Goal: Task Accomplishment & Management: Use online tool/utility

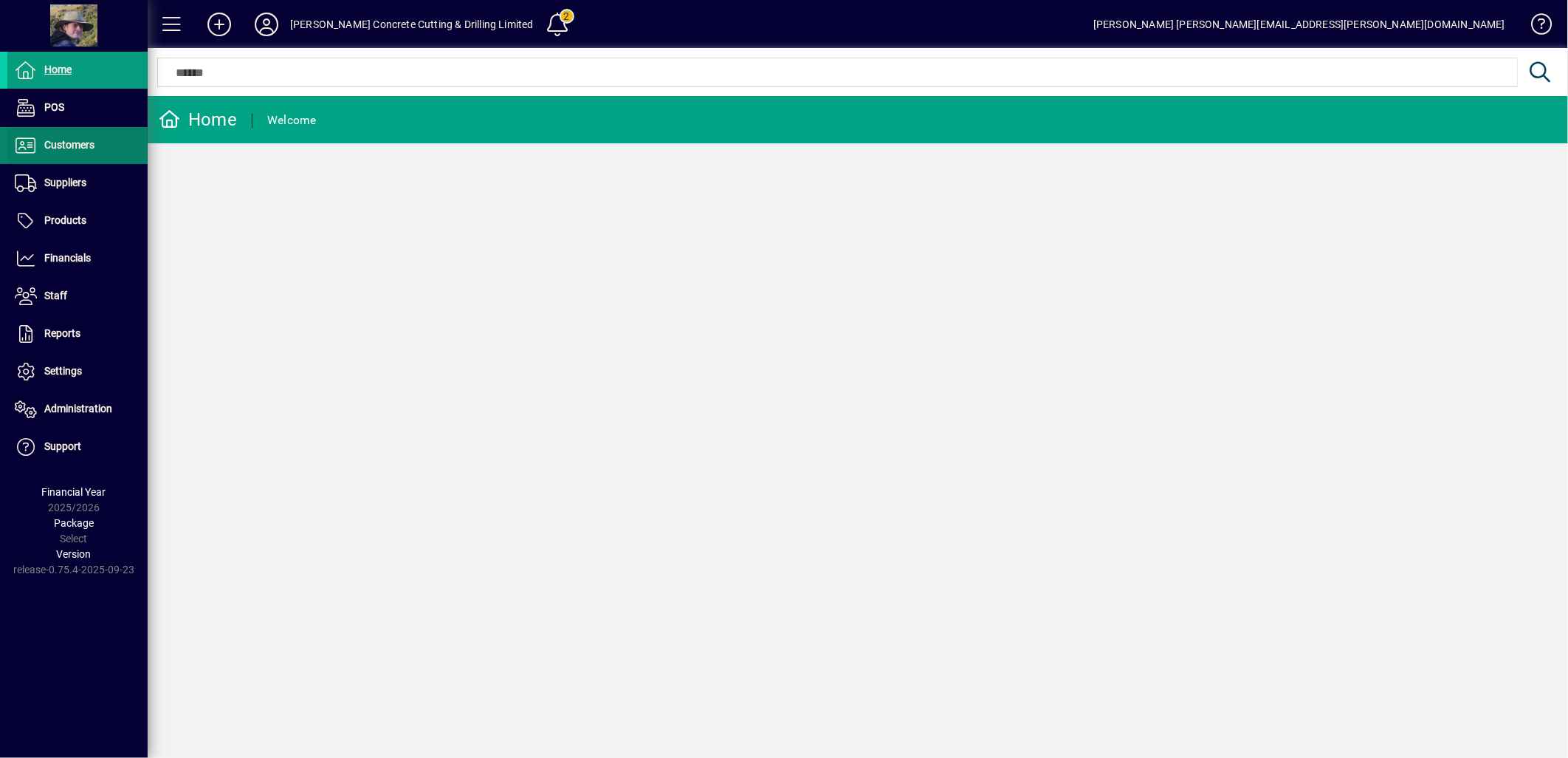
click at [72, 146] on span "Customers" at bounding box center [70, 145] width 50 height 12
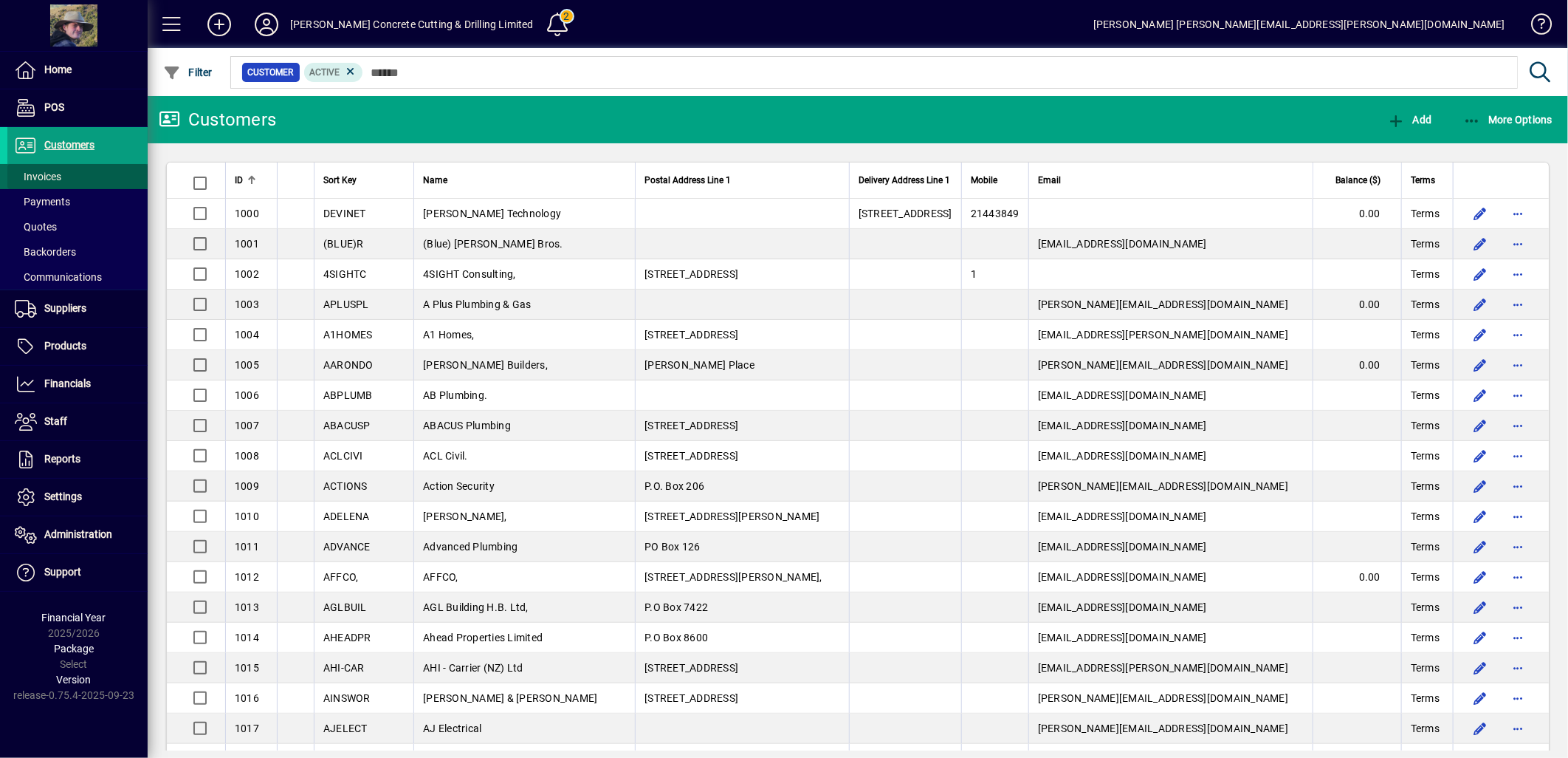
click at [53, 173] on span "Invoices" at bounding box center [38, 176] width 46 height 12
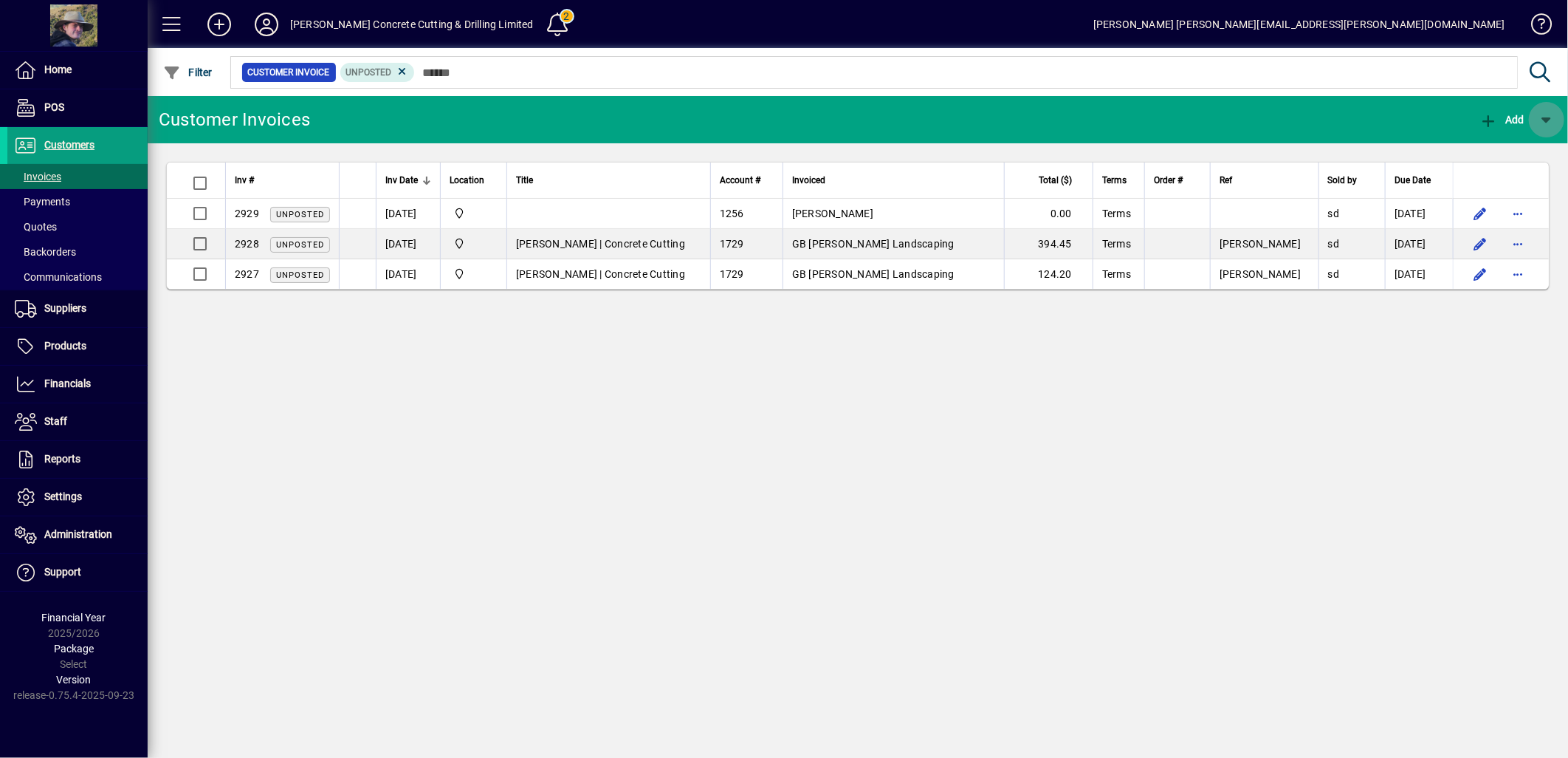
click at [1545, 114] on span "button" at bounding box center [1547, 120] width 35 height 35
click at [53, 176] on div at bounding box center [784, 379] width 1568 height 758
click at [84, 146] on span "Customers" at bounding box center [70, 145] width 50 height 12
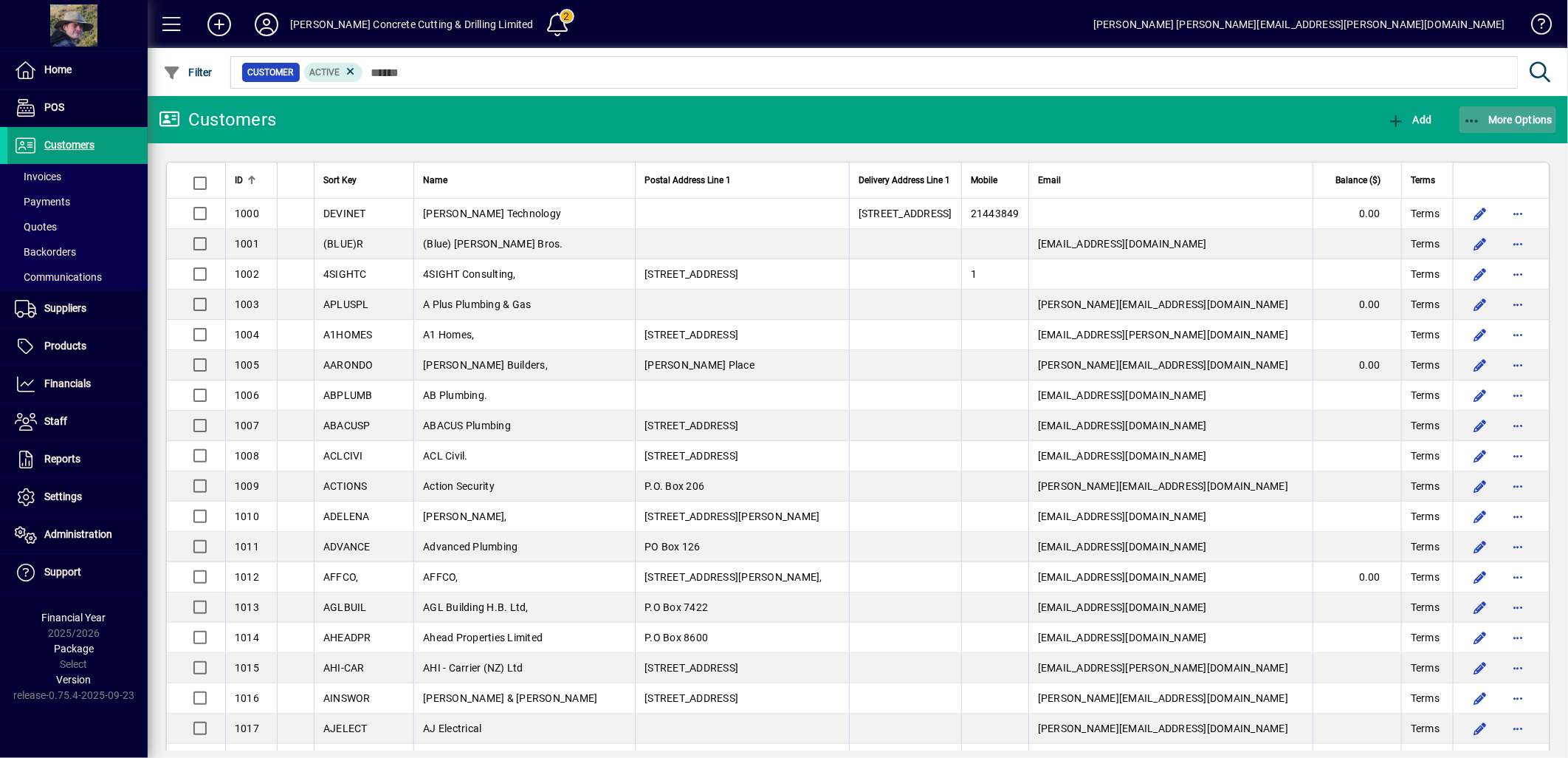
click at [1480, 116] on icon "button" at bounding box center [1472, 121] width 19 height 15
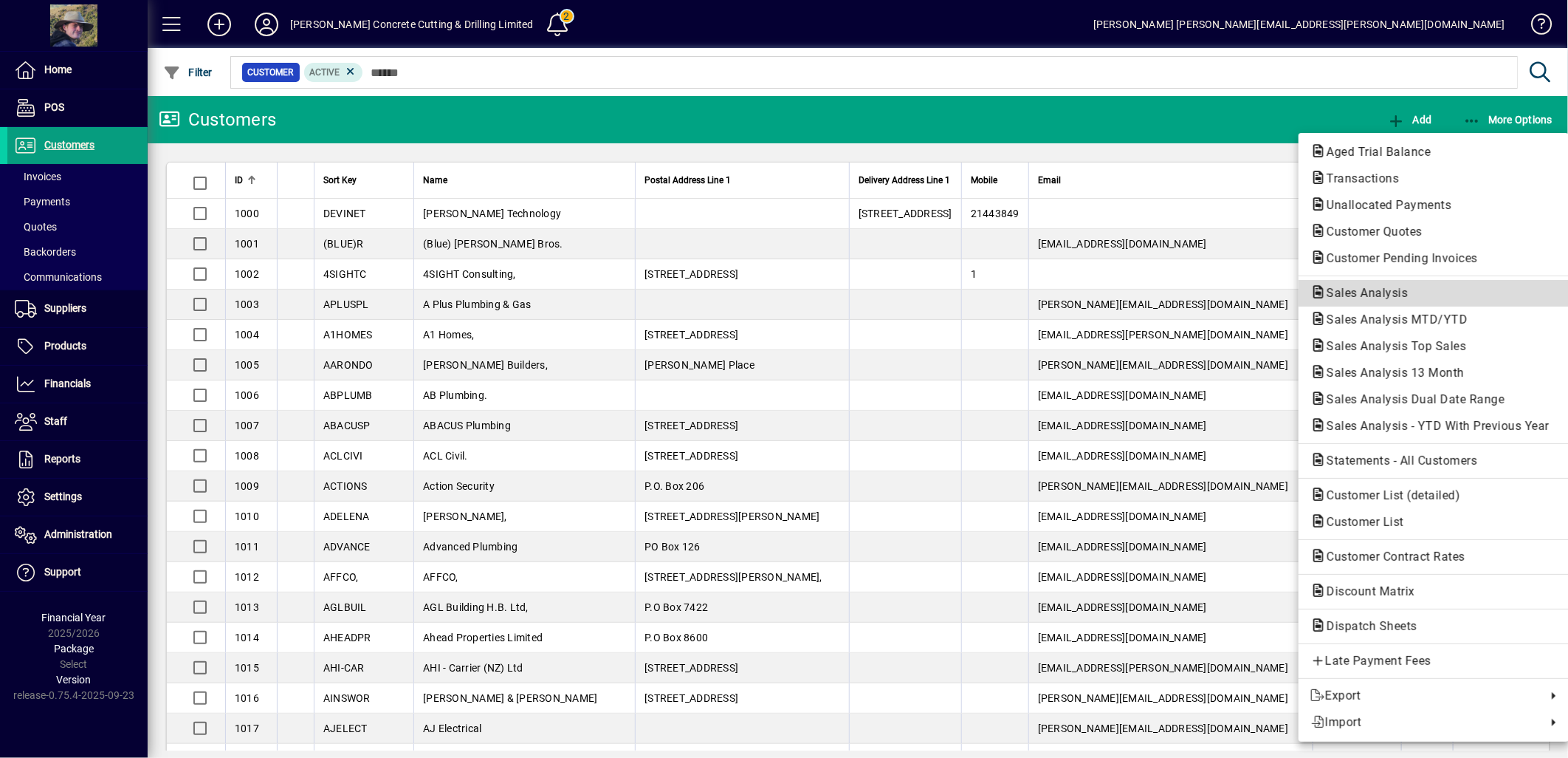
click at [1372, 288] on span "Sales Analysis" at bounding box center [1363, 293] width 105 height 14
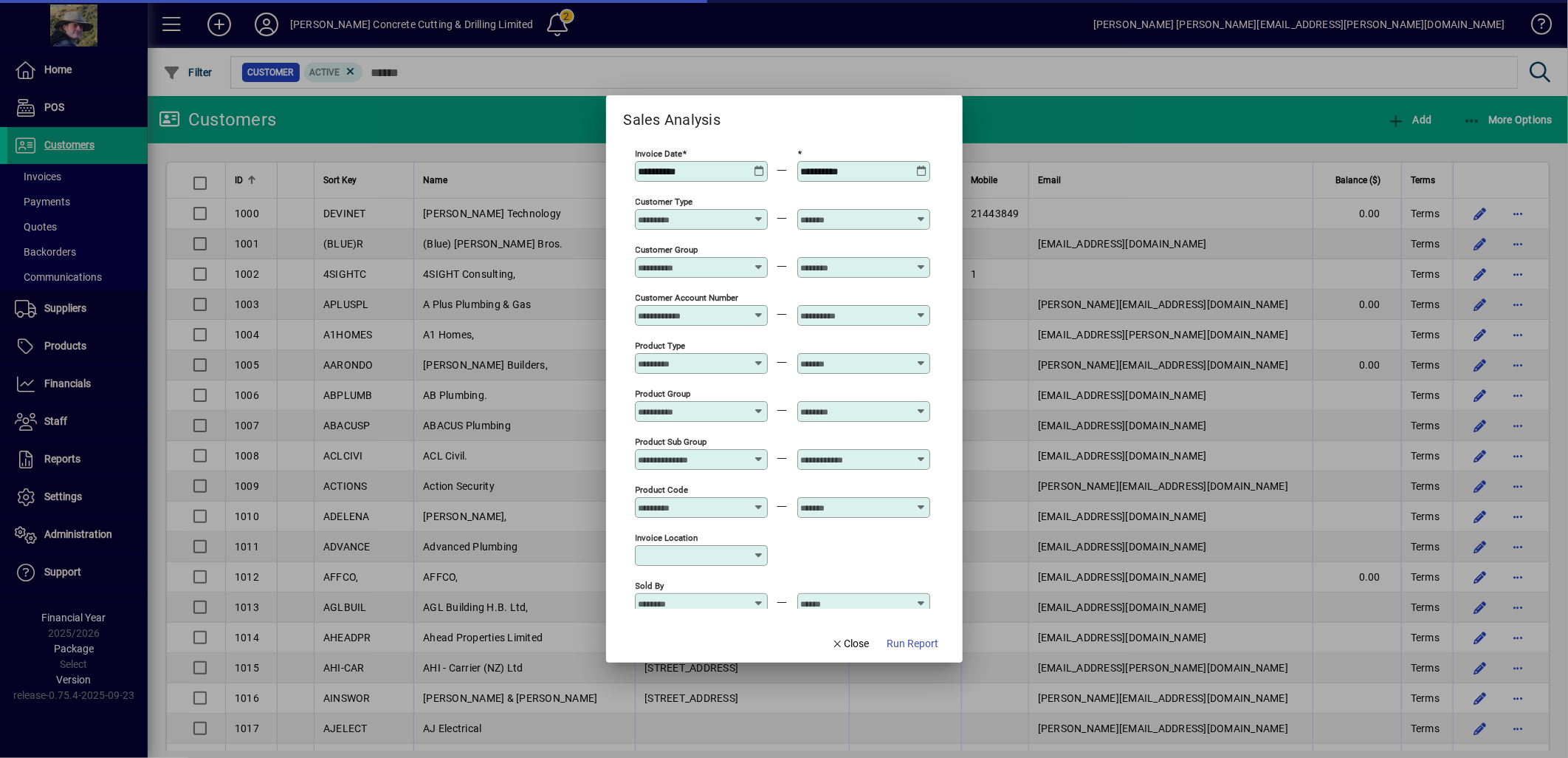
type input "**********"
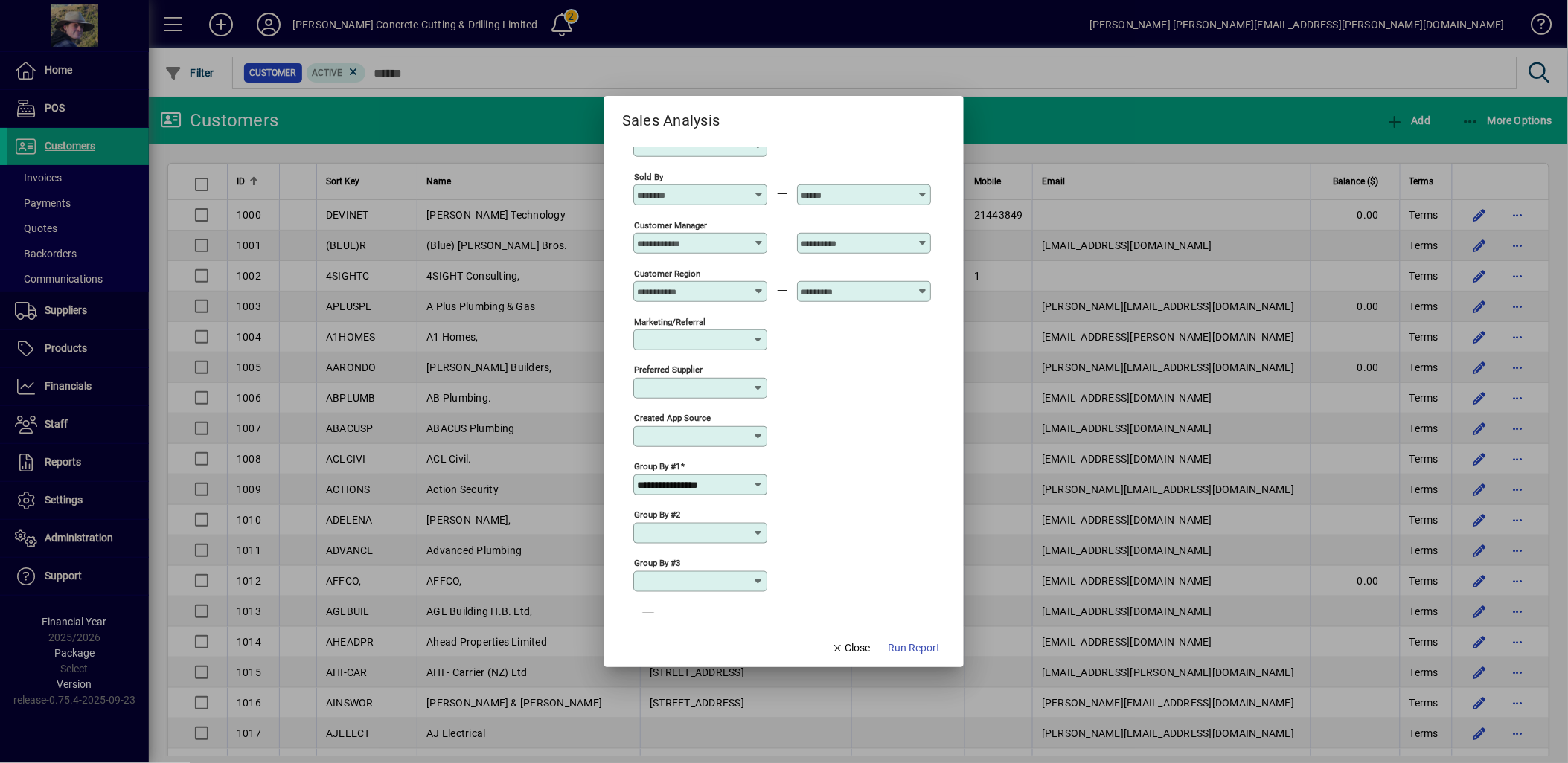
scroll to position [449, 0]
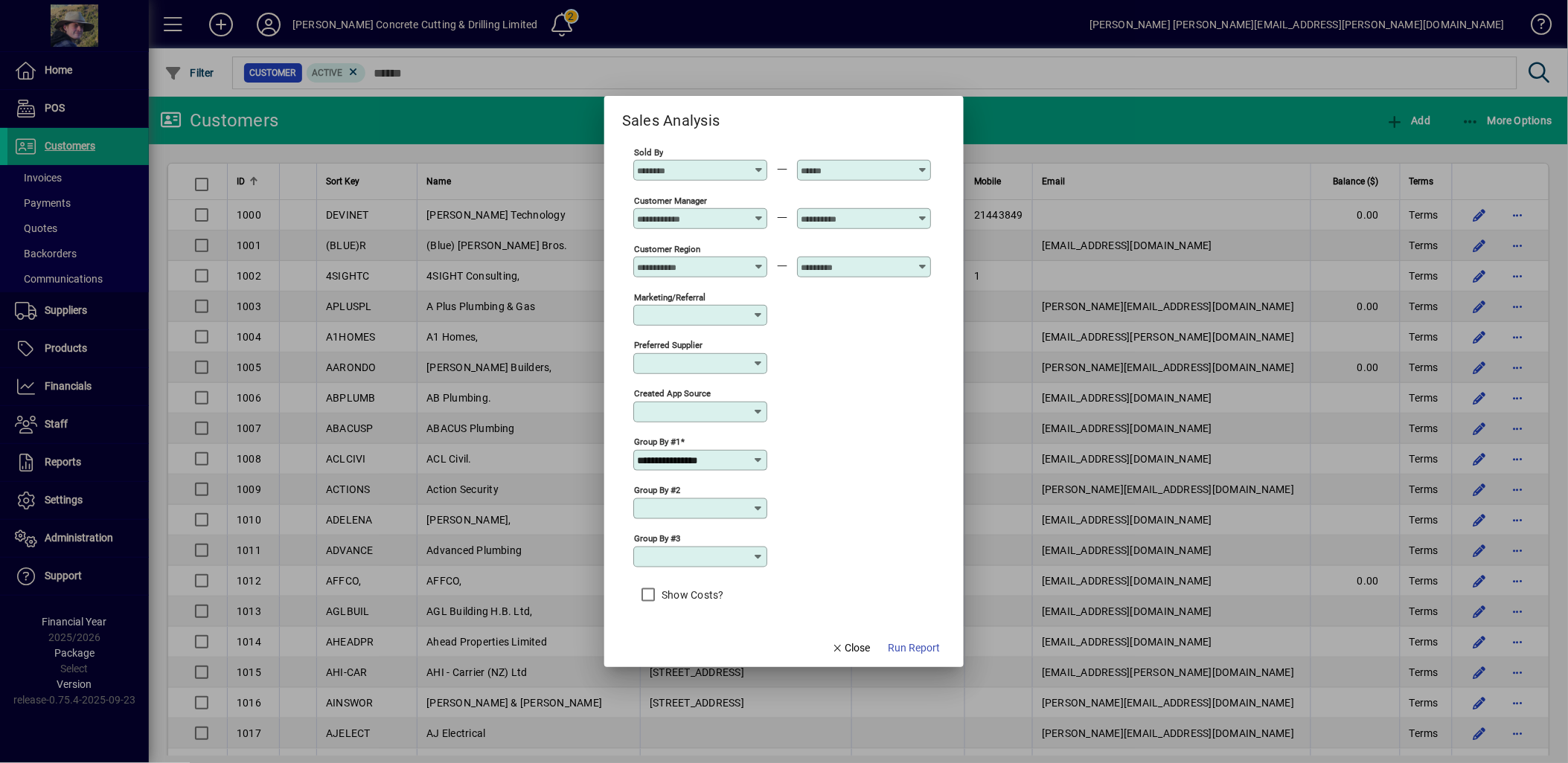
click at [758, 507] on icon at bounding box center [758, 509] width 12 height 12
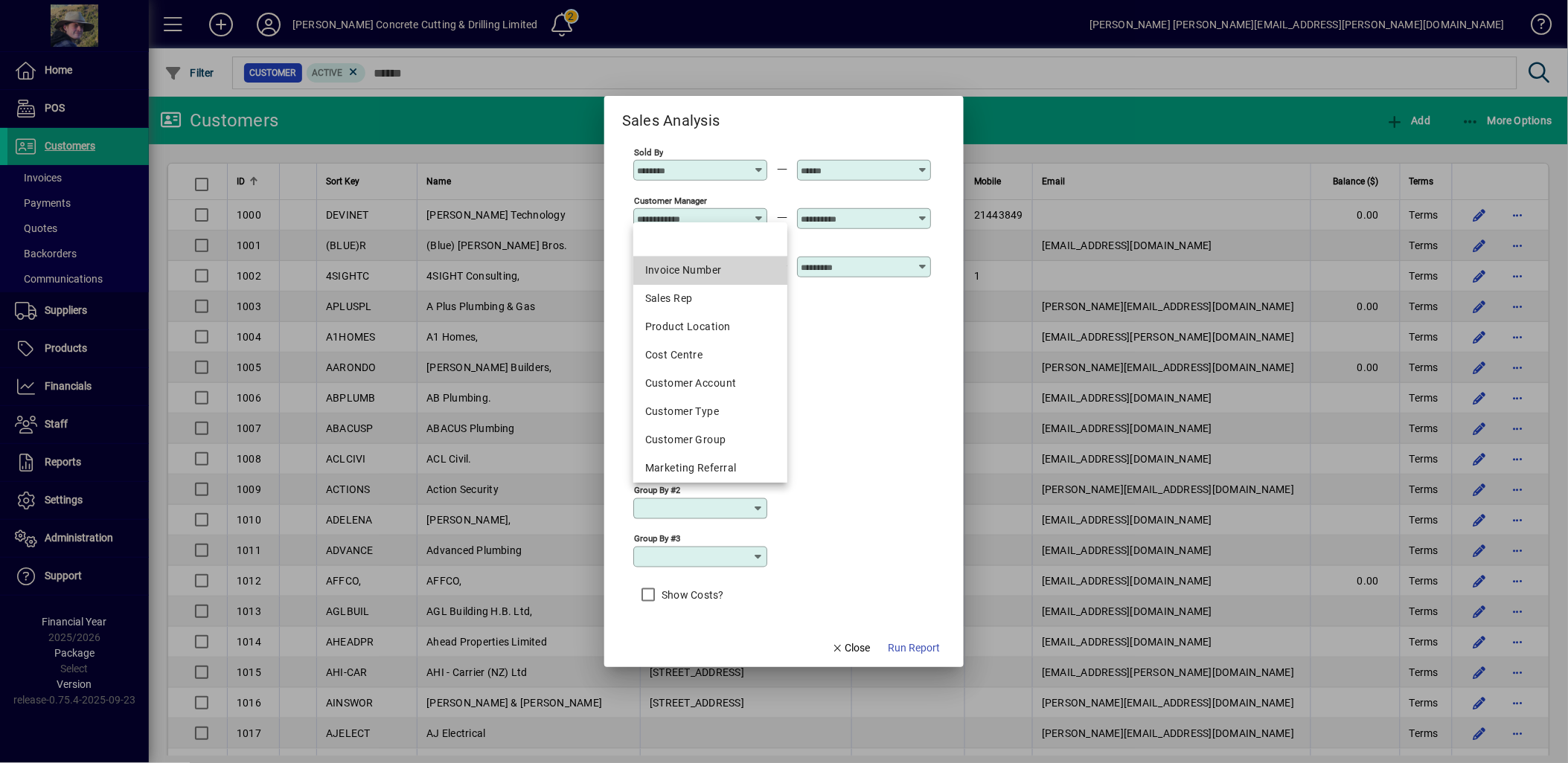
click at [700, 264] on div "Invoice Number" at bounding box center [710, 270] width 130 height 16
type input "**********"
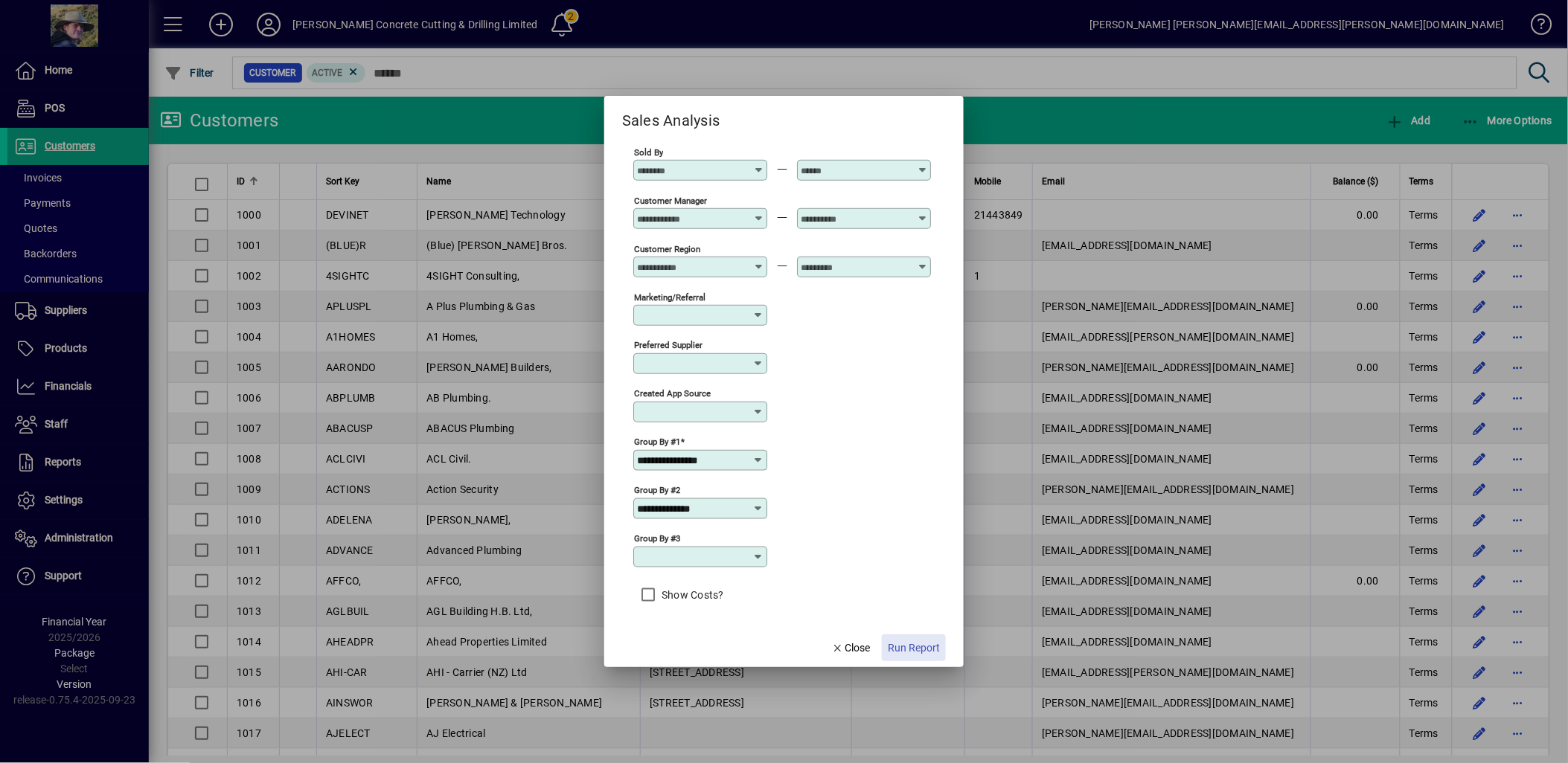
click at [918, 648] on span "Run Report" at bounding box center [914, 648] width 52 height 16
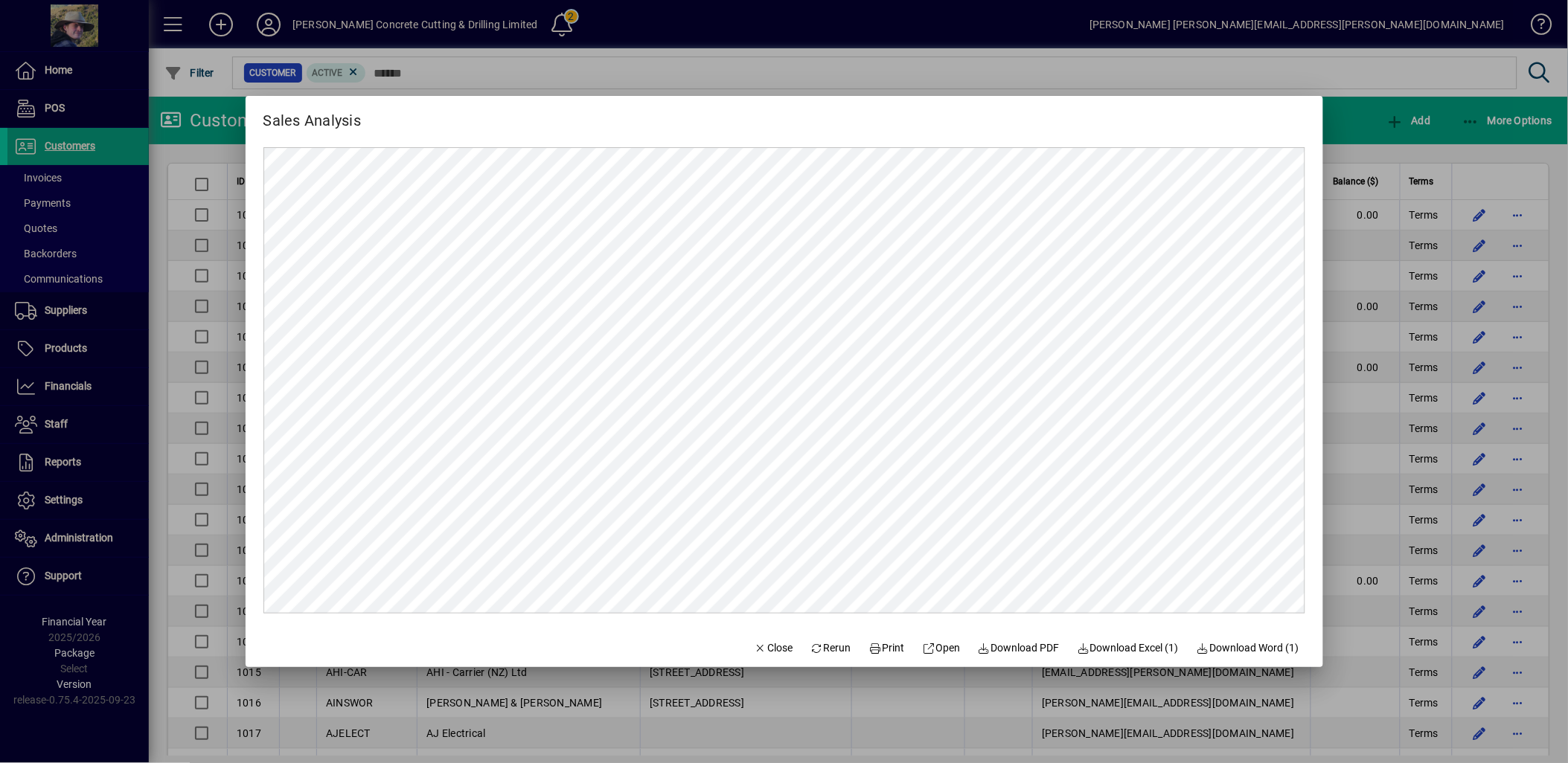
scroll to position [0, 0]
click at [886, 647] on span "Print" at bounding box center [887, 648] width 36 height 16
click at [820, 651] on span "Rerun" at bounding box center [831, 648] width 41 height 16
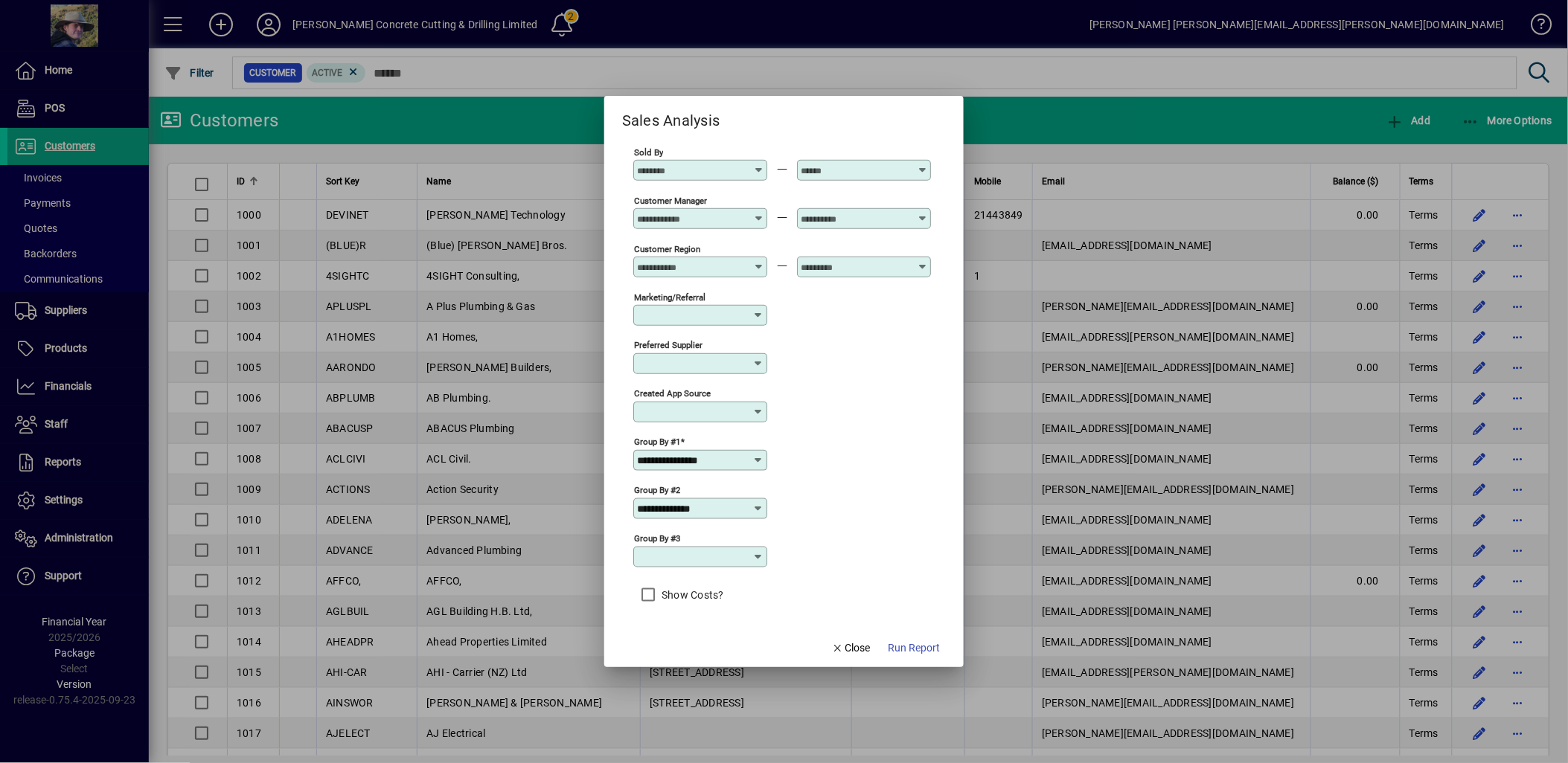
scroll to position [449, 0]
click at [762, 553] on icon at bounding box center [758, 556] width 12 height 12
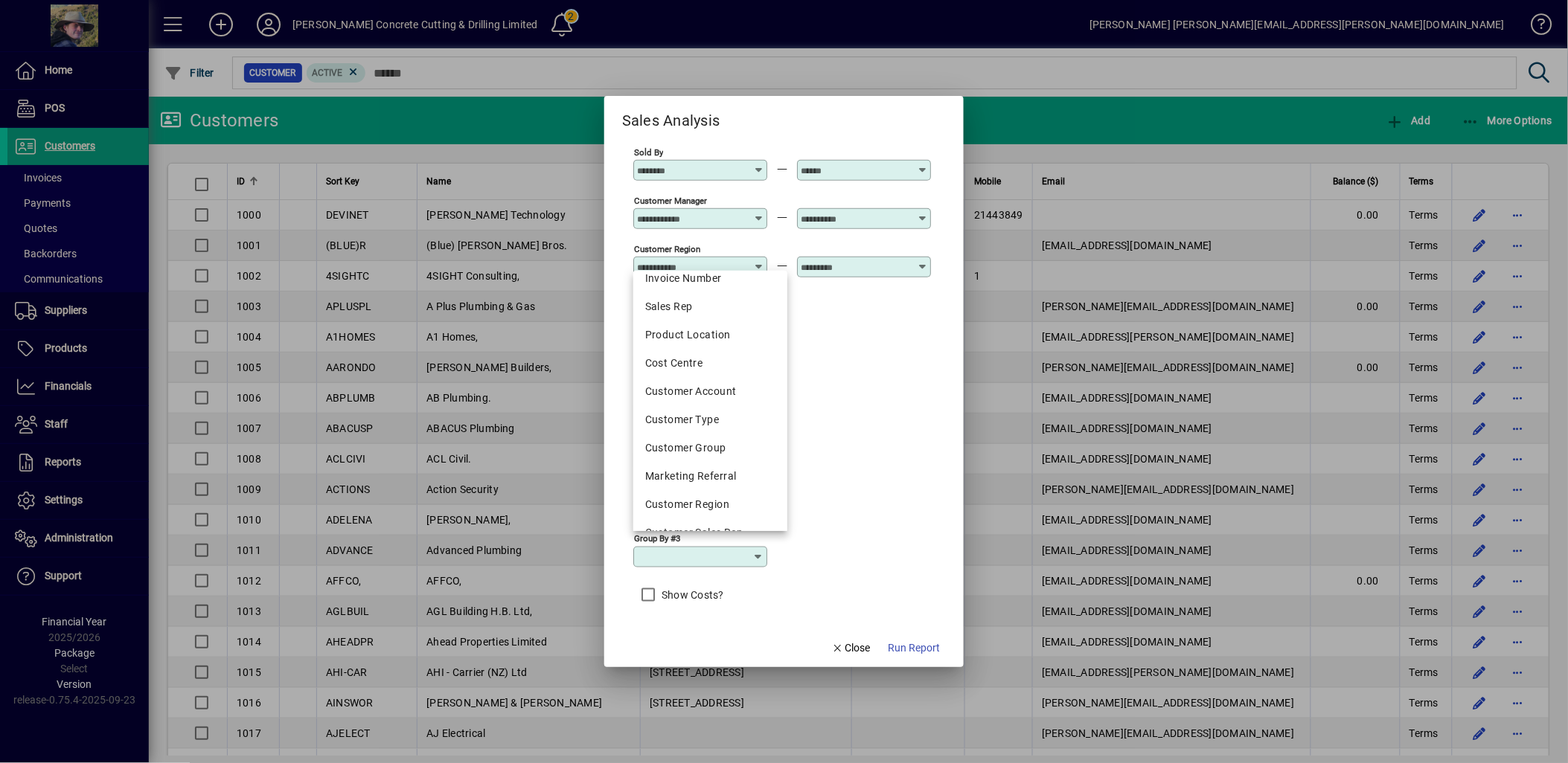
scroll to position [0, 0]
click at [845, 352] on div "Preferred supplier" at bounding box center [782, 363] width 298 height 49
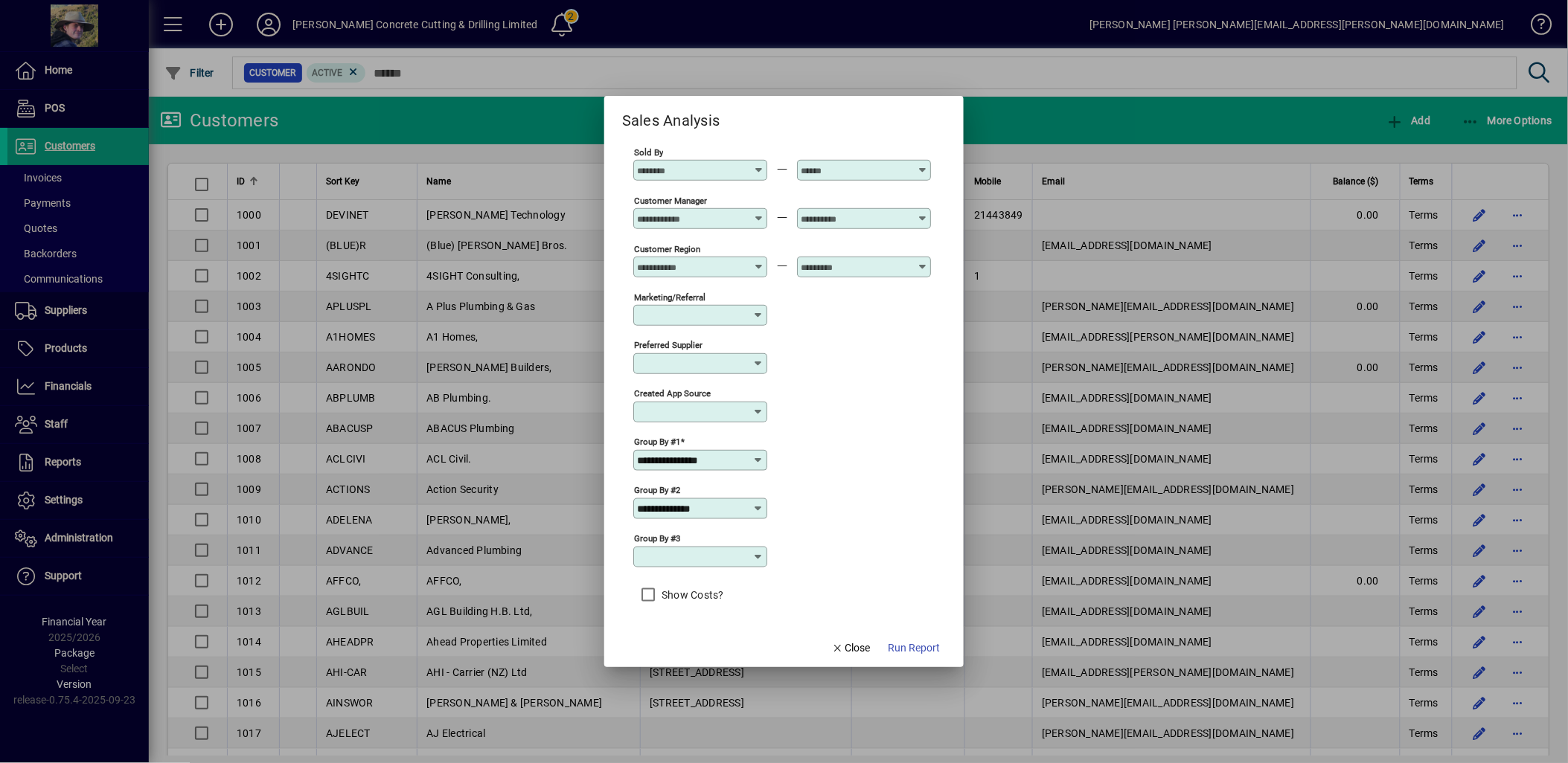
click at [757, 458] on icon at bounding box center [758, 460] width 12 height 12
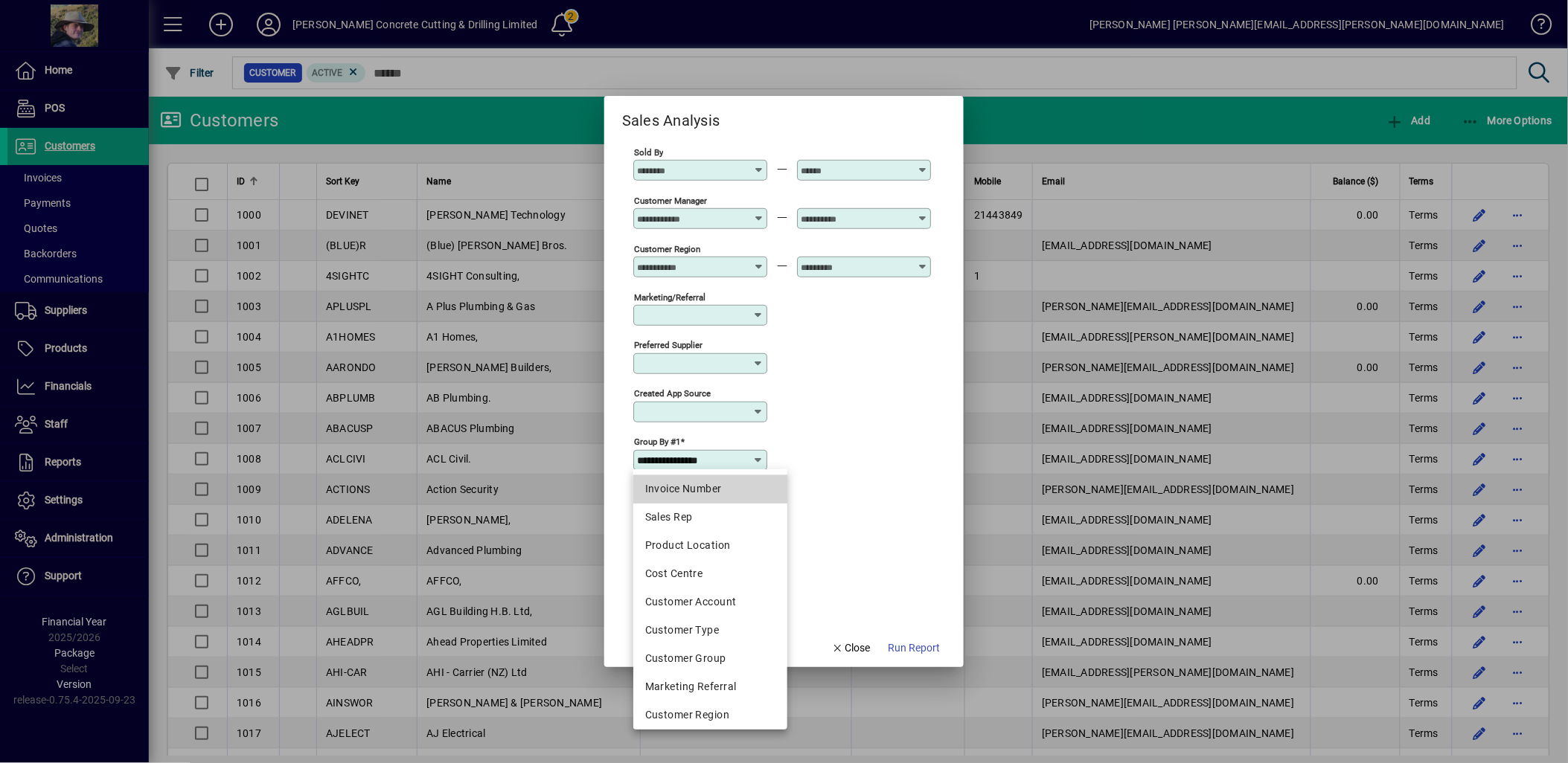
click at [719, 493] on div "Invoice Number" at bounding box center [710, 489] width 130 height 16
type input "**********"
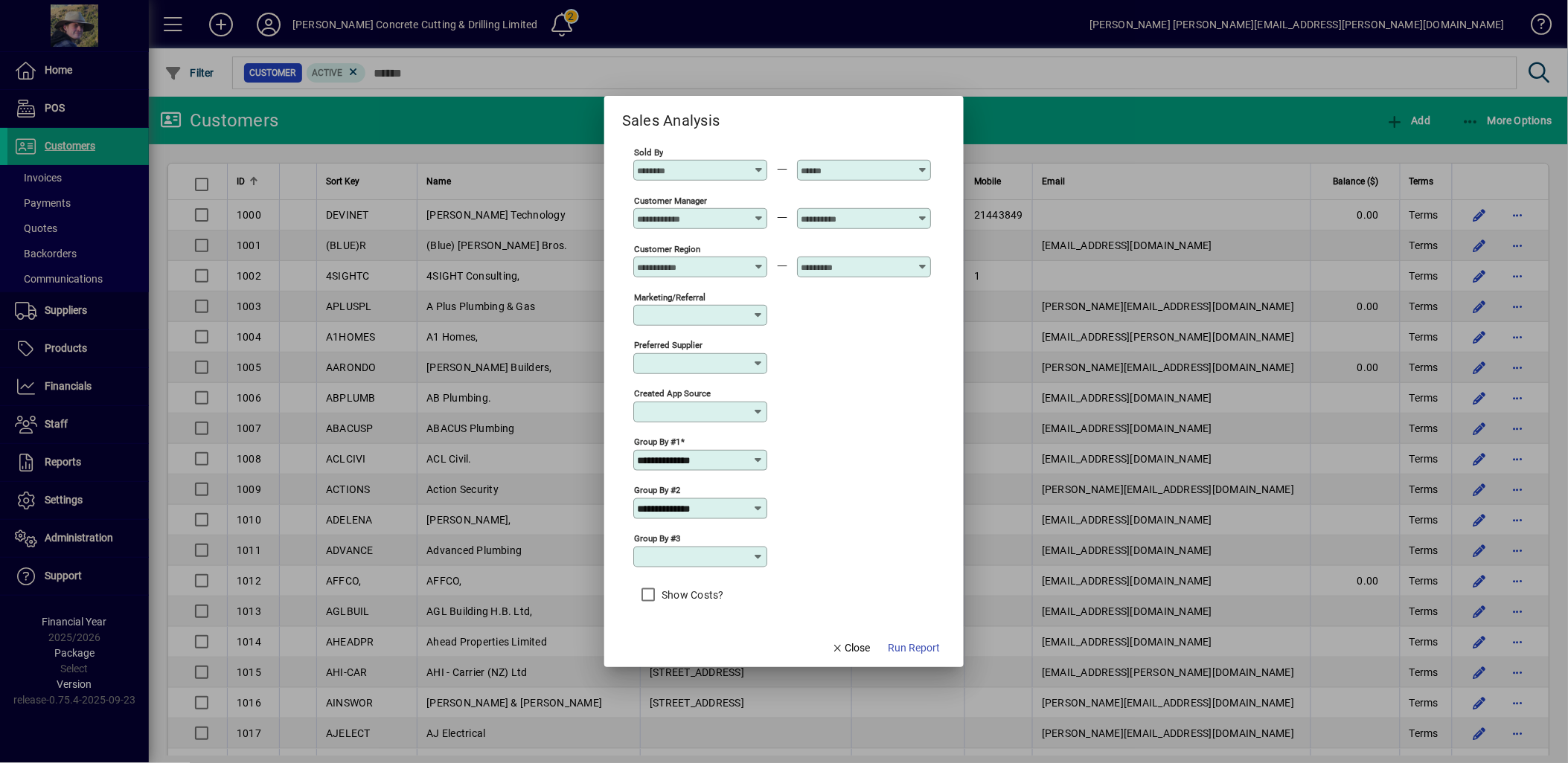
click at [756, 508] on icon at bounding box center [758, 509] width 12 height 12
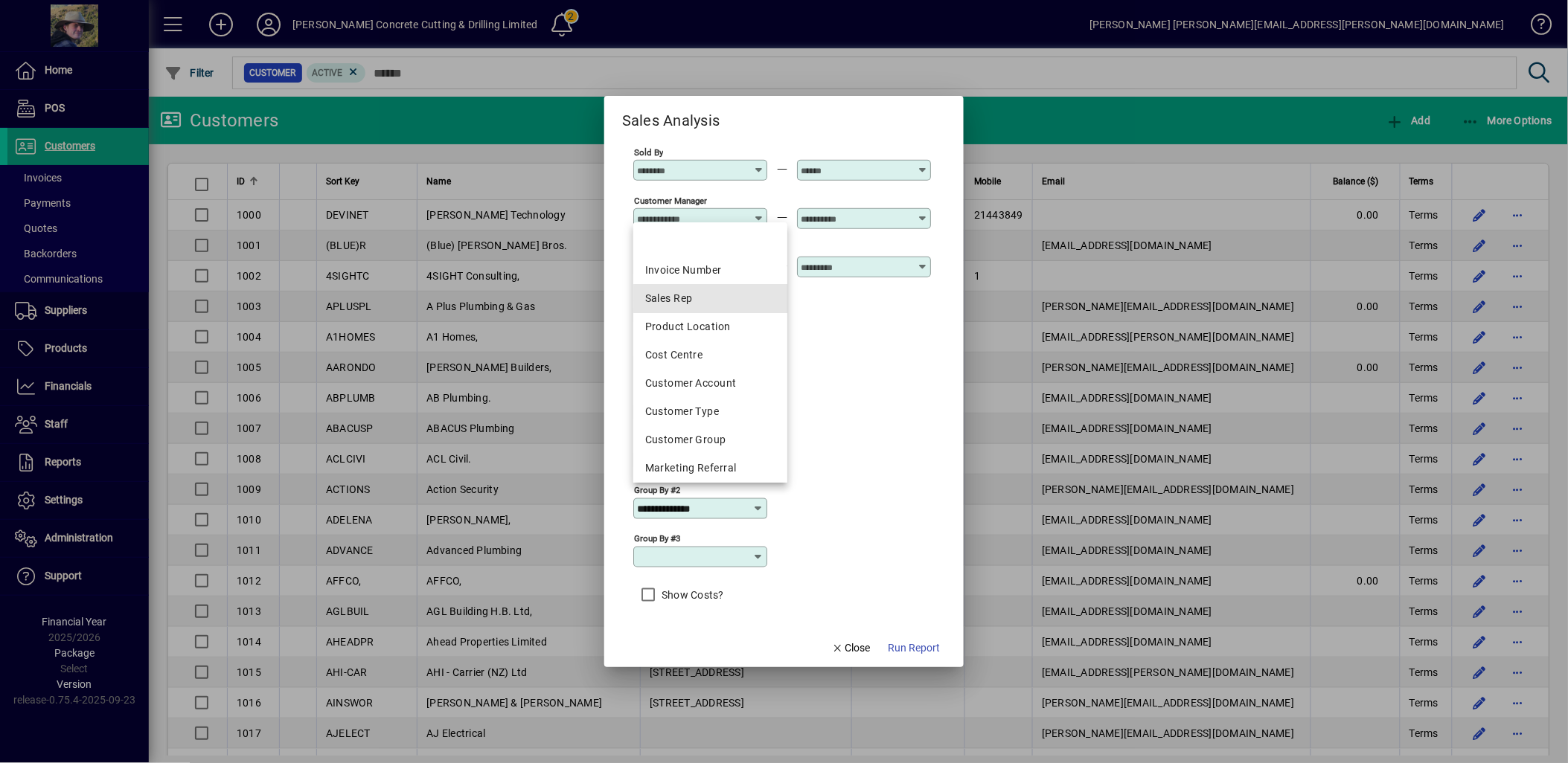
drag, startPoint x: 787, startPoint y: 300, endPoint x: 769, endPoint y: 217, distance: 84.9
click at [774, 218] on div "**********" at bounding box center [784, 382] width 1568 height 763
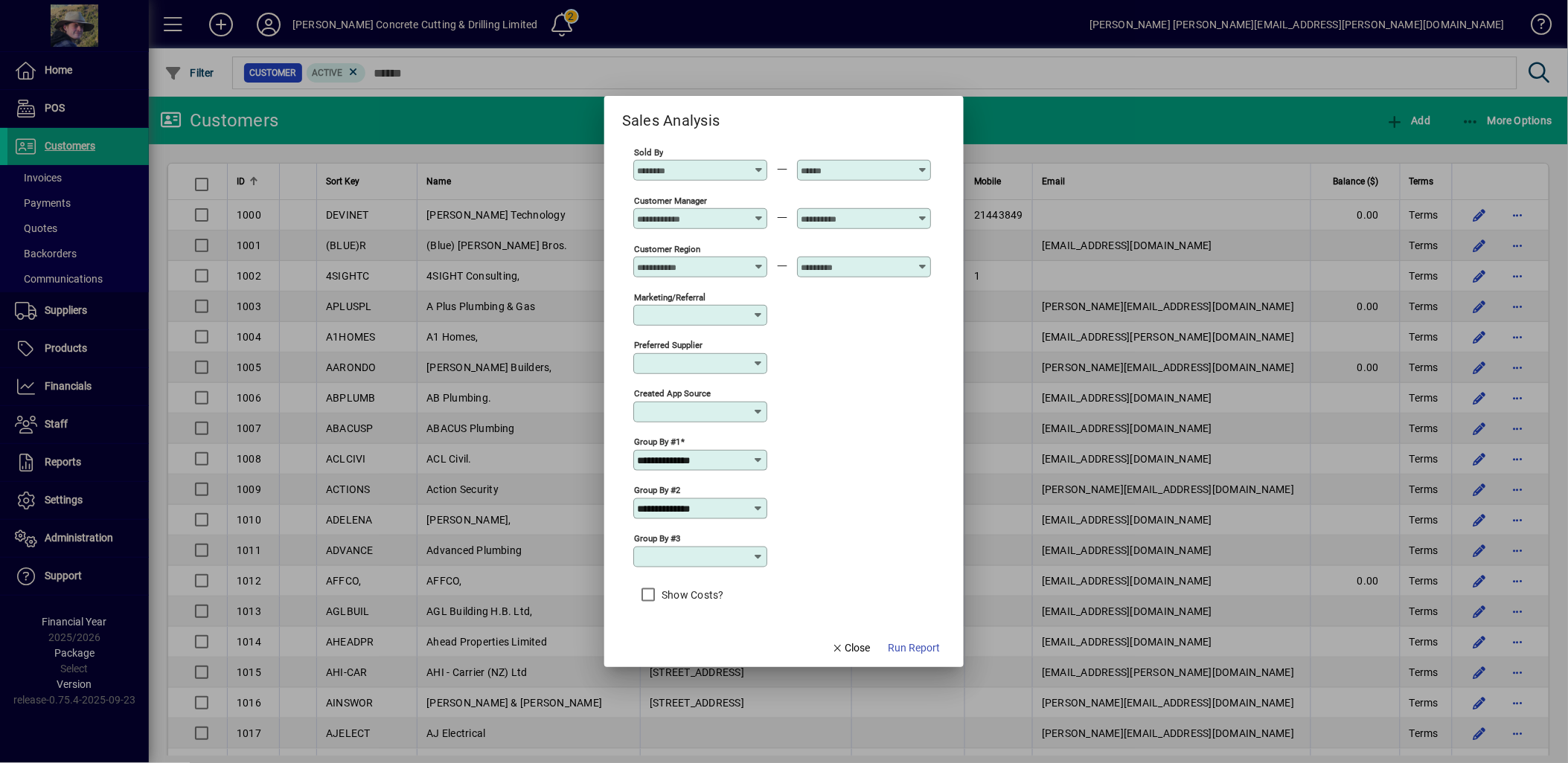
click at [757, 506] on icon at bounding box center [758, 509] width 12 height 12
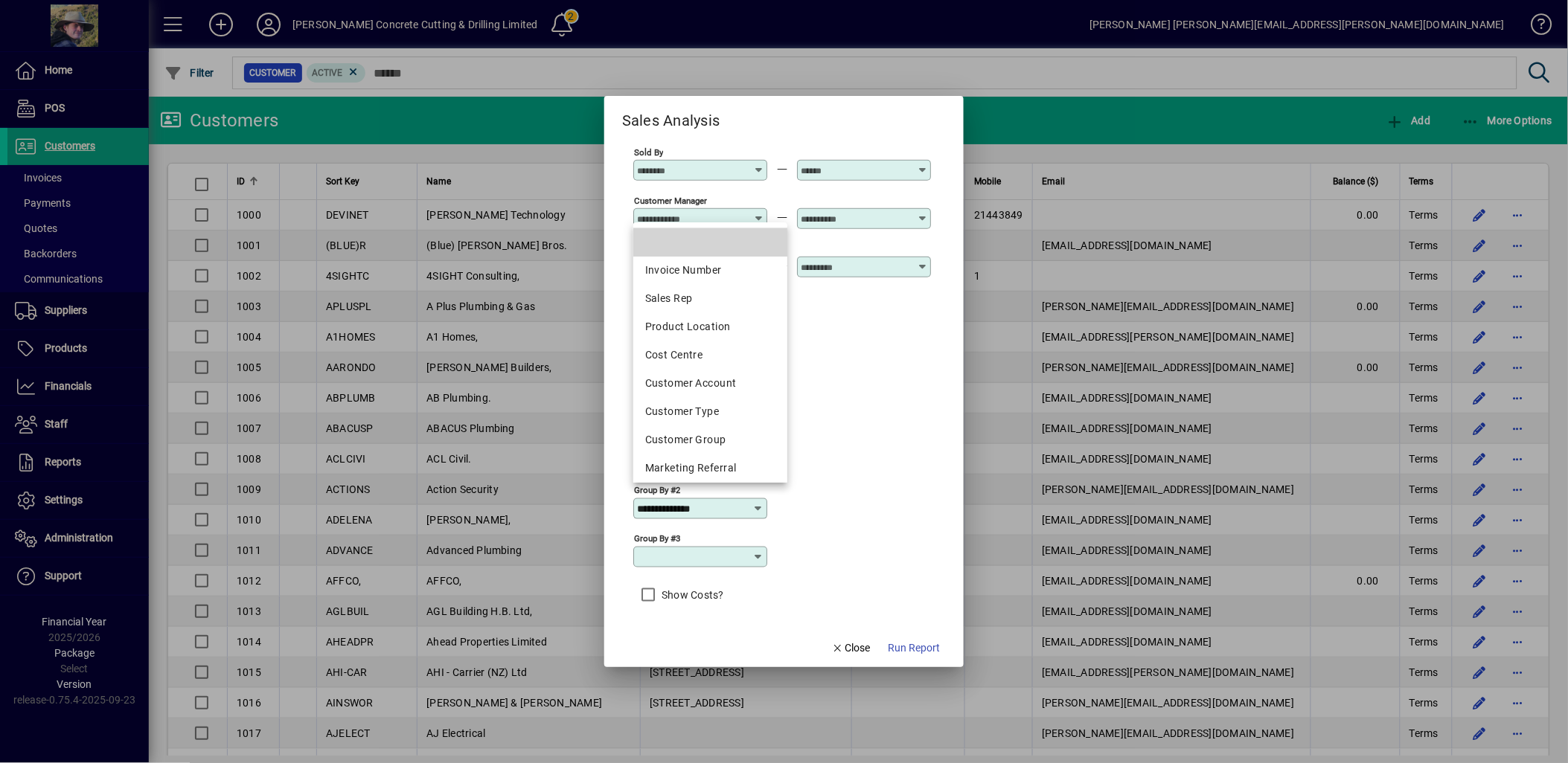
click at [702, 242] on mat-option at bounding box center [710, 242] width 154 height 28
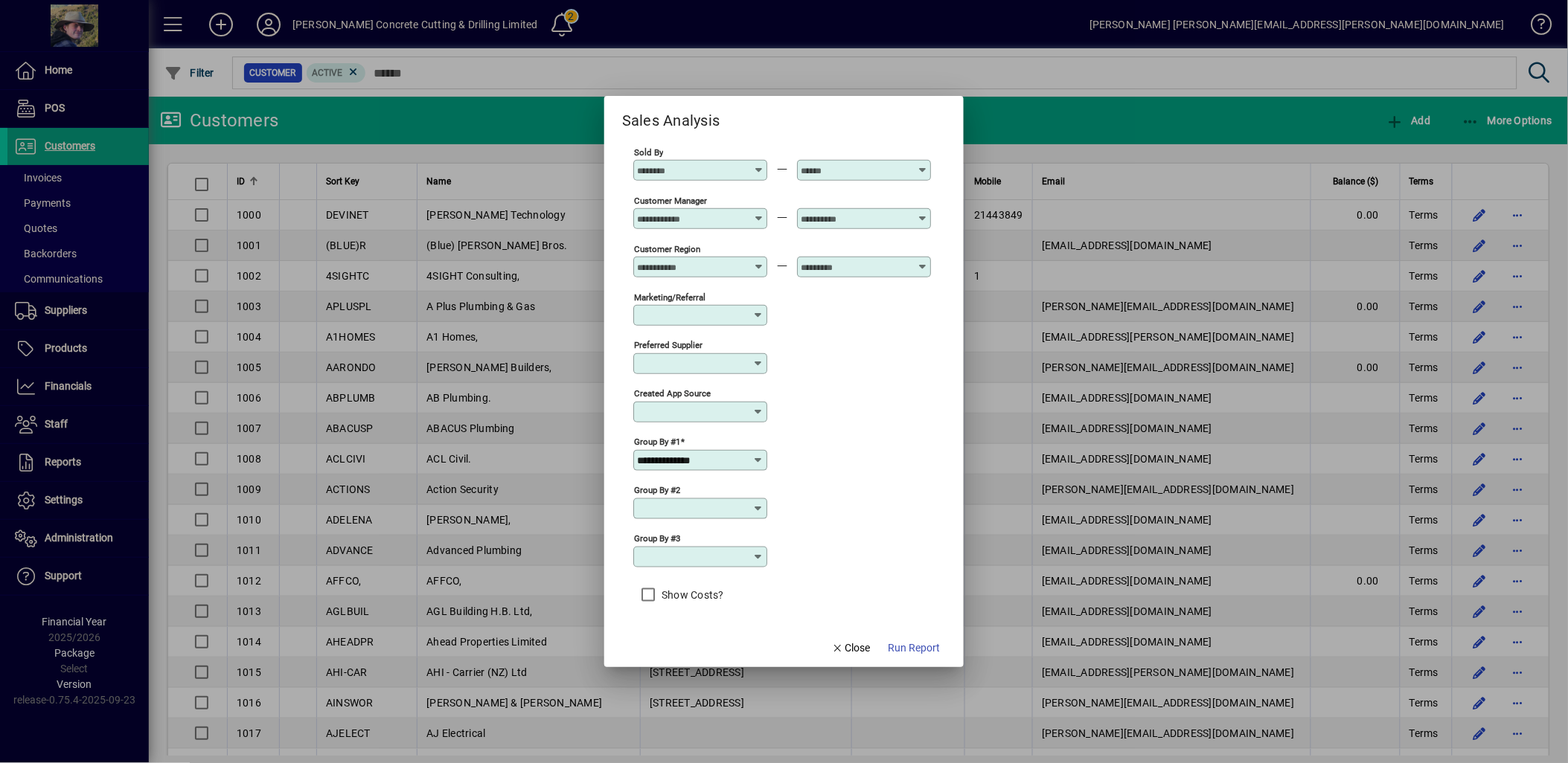
click at [912, 650] on span "Run Report" at bounding box center [914, 648] width 52 height 16
